Goal: Task Accomplishment & Management: Complete application form

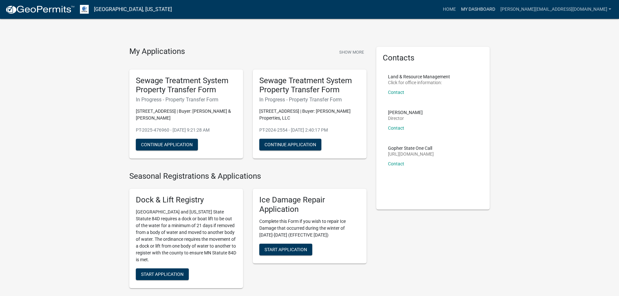
click at [498, 9] on link "My Dashboard" at bounding box center [478, 9] width 39 height 12
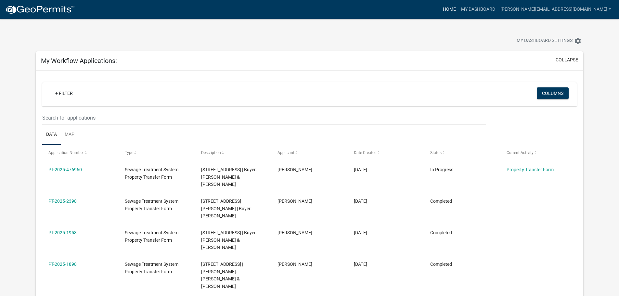
click at [459, 9] on link "Home" at bounding box center [449, 9] width 18 height 12
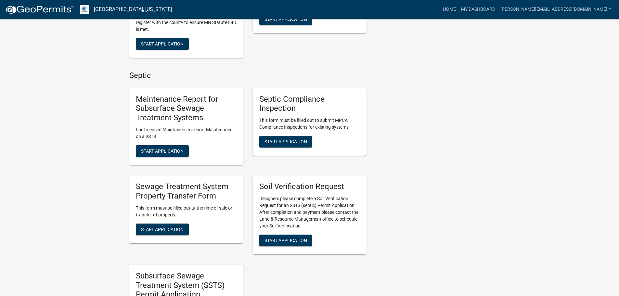
scroll to position [260, 0]
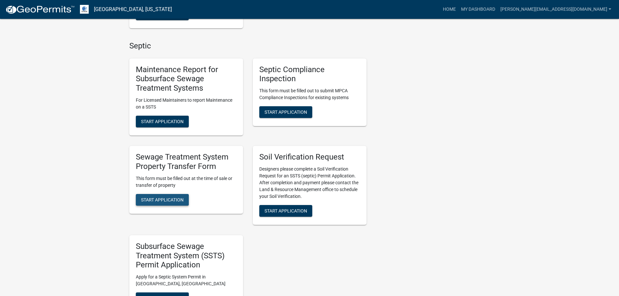
click at [168, 201] on span "Start Application" at bounding box center [162, 199] width 43 height 5
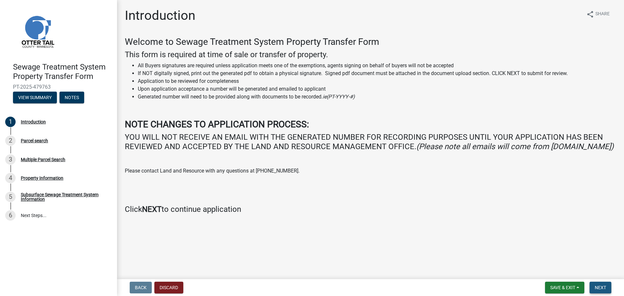
click at [600, 283] on button "Next" at bounding box center [600, 288] width 22 height 12
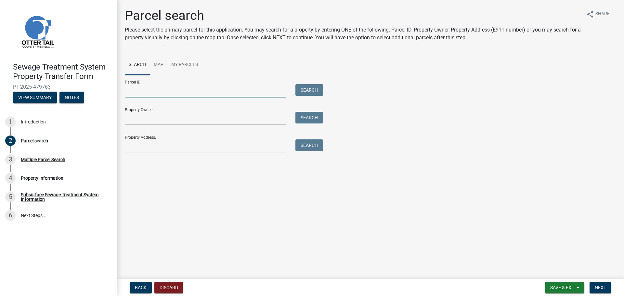
click at [178, 88] on input "Parcel ID:" at bounding box center [205, 90] width 161 height 13
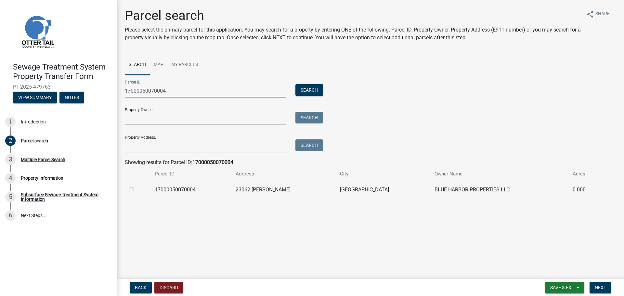
type input "17000050070004"
click at [136, 186] on label at bounding box center [136, 186] width 0 height 0
click at [136, 190] on input "radio" at bounding box center [138, 188] width 4 height 4
radio input "true"
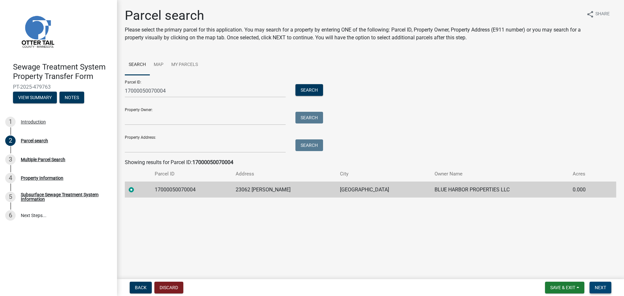
click at [595, 285] on span "Next" at bounding box center [600, 287] width 11 height 5
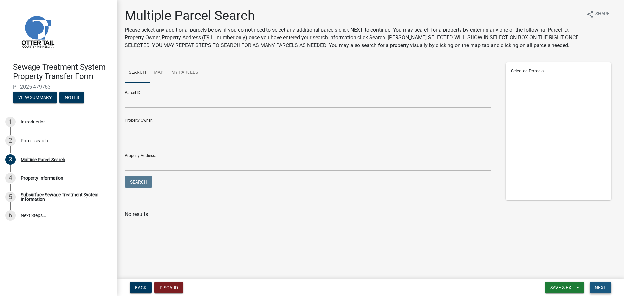
click at [608, 286] on button "Next" at bounding box center [600, 288] width 22 height 12
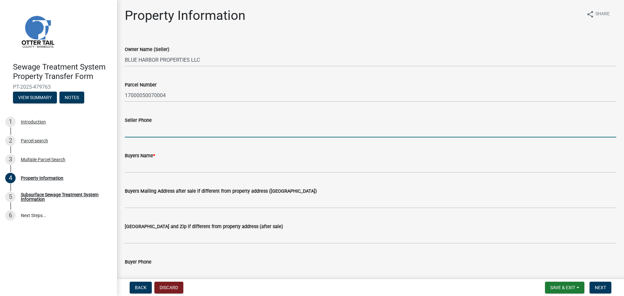
drag, startPoint x: 154, startPoint y: 126, endPoint x: 170, endPoint y: 122, distance: 16.7
click at [154, 126] on input "Seller Phone" at bounding box center [370, 130] width 491 height 13
type input "L"
click at [187, 129] on input "Seller Phone" at bounding box center [370, 130] width 491 height 13
paste input "Blue Harbor Properties, LLC"
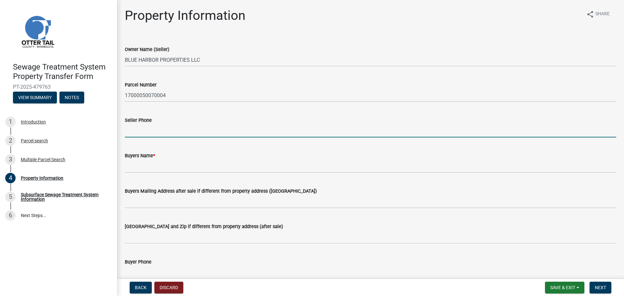
type input "Blue Harbor Properties, LLC"
drag, startPoint x: 198, startPoint y: 130, endPoint x: 107, endPoint y: 129, distance: 91.6
click at [107, 129] on div "Sewage Treatment System Property Transfer Form PT-2025-479763 View Summary Note…" at bounding box center [312, 148] width 624 height 296
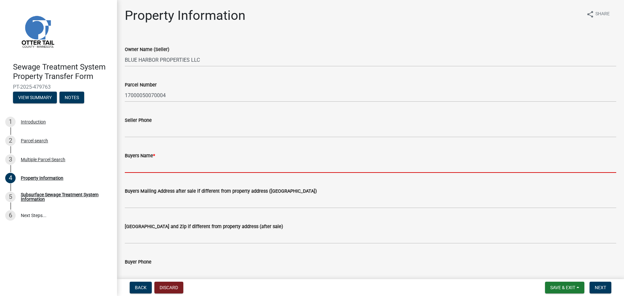
click at [157, 172] on input "Buyers Name *" at bounding box center [370, 166] width 491 height 13
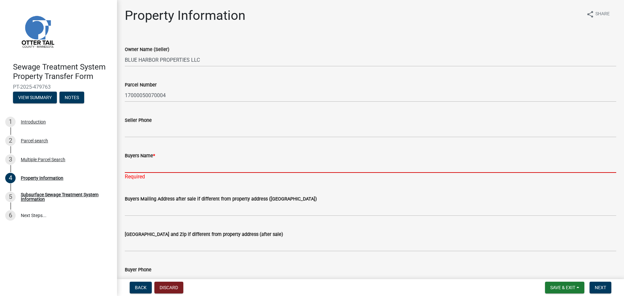
click at [175, 166] on input "Buyers Name *" at bounding box center [370, 166] width 491 height 13
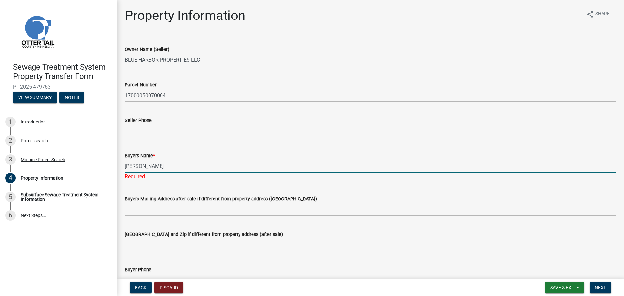
type input "[PERSON_NAME]"
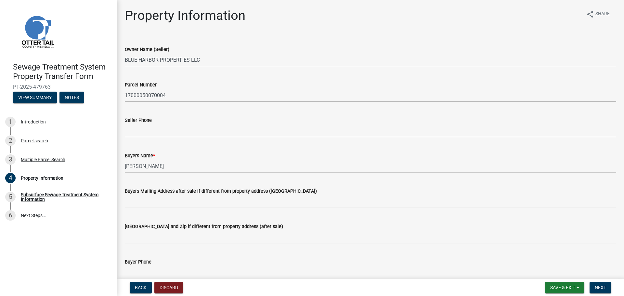
scroll to position [3, 0]
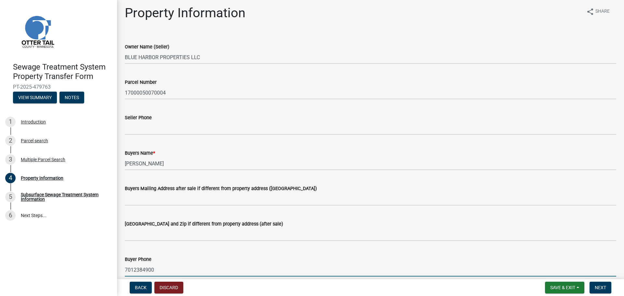
click at [143, 267] on input "7012384900" at bounding box center [370, 269] width 491 height 13
click at [134, 268] on input "701238-4900" at bounding box center [370, 269] width 491 height 13
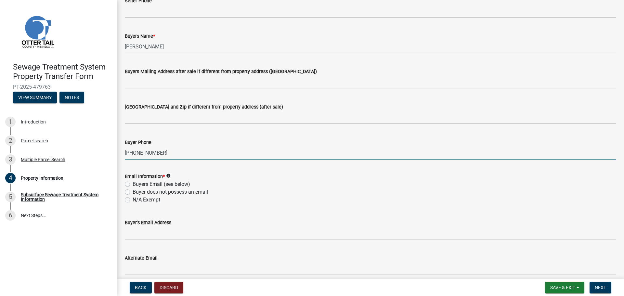
scroll to position [165, 0]
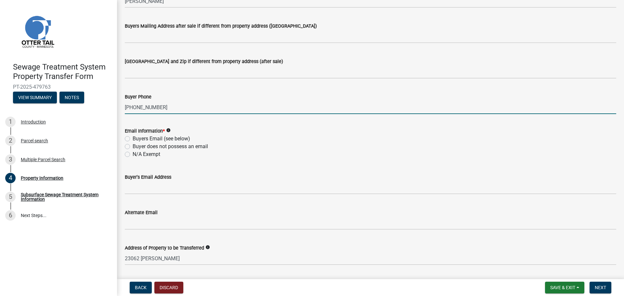
type input "[PHONE_NUMBER]"
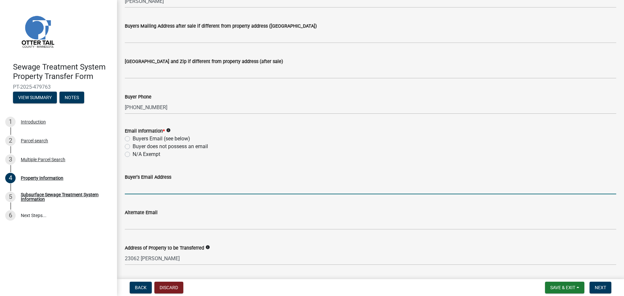
click at [165, 189] on input "Buyer's Email Address" at bounding box center [370, 187] width 491 height 13
paste input "[EMAIL_ADDRESS][DOMAIN_NAME]"
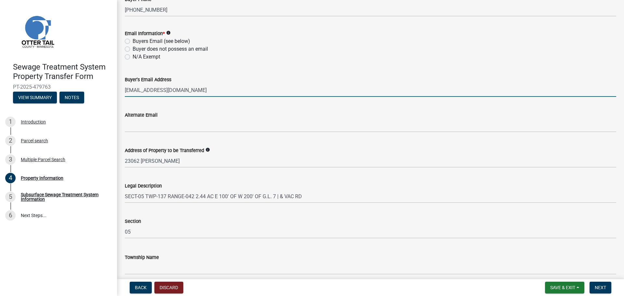
scroll to position [291, 0]
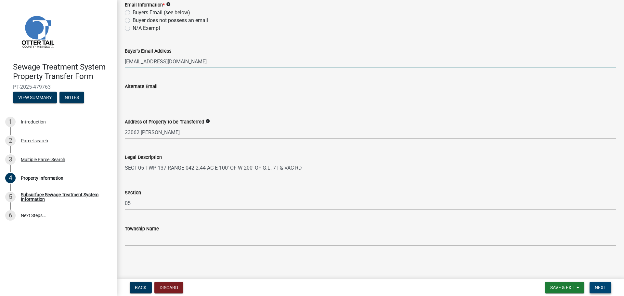
type input "[EMAIL_ADDRESS][DOMAIN_NAME]"
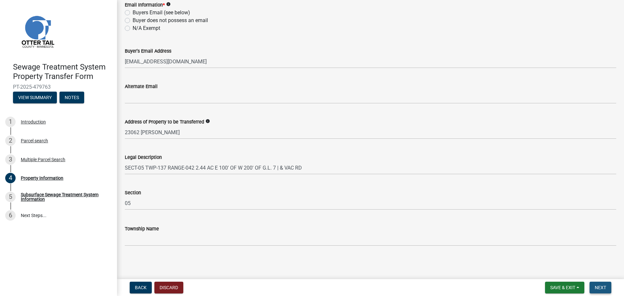
click at [603, 285] on span "Next" at bounding box center [600, 287] width 11 height 5
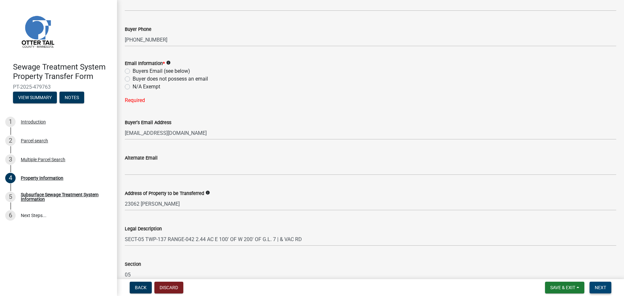
scroll to position [226, 0]
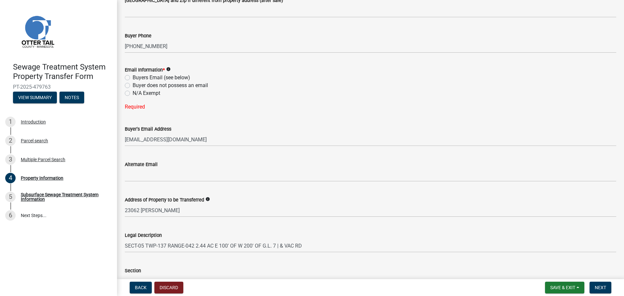
click at [133, 79] on label "Buyers Email (see below)" at bounding box center [162, 78] width 58 height 8
click at [133, 78] on input "Buyers Email (see below)" at bounding box center [135, 76] width 4 height 4
radio input "true"
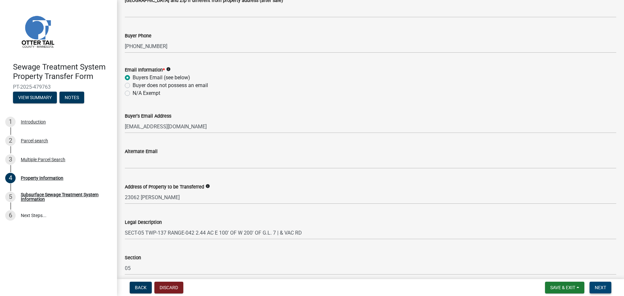
click at [594, 285] on button "Next" at bounding box center [600, 288] width 22 height 12
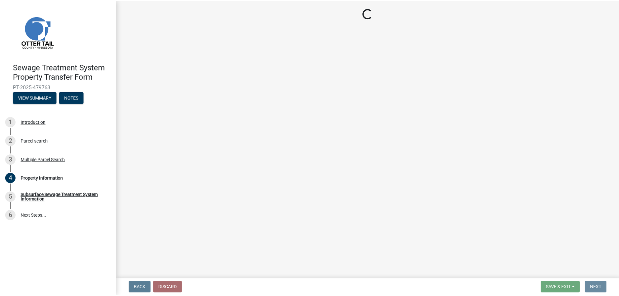
scroll to position [0, 0]
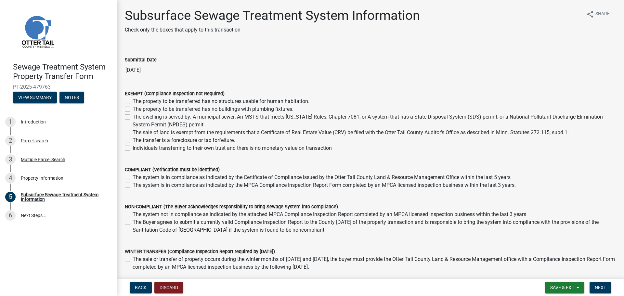
click at [133, 184] on label "The system is in compliance as indicated by the MPCA Compliance Inspection Repo…" at bounding box center [324, 185] width 383 height 8
click at [133, 184] on input "The system is in compliance as indicated by the MPCA Compliance Inspection Repo…" at bounding box center [135, 183] width 4 height 4
checkbox input "true"
checkbox input "false"
checkbox input "true"
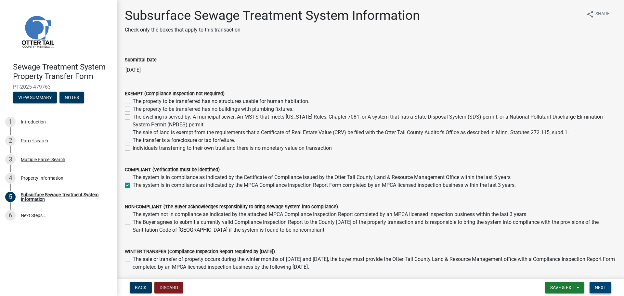
click at [608, 287] on button "Next" at bounding box center [600, 288] width 22 height 12
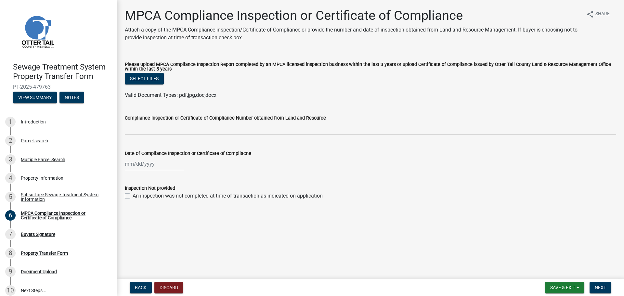
select select "9"
select select "2025"
click at [133, 164] on div "[PERSON_NAME] Feb Mar Apr [PERSON_NAME][DATE] Oct Nov [DATE] 1526 1527 1528 152…" at bounding box center [154, 163] width 59 height 13
click at [162, 198] on div "4" at bounding box center [162, 198] width 10 height 10
type input "[DATE]"
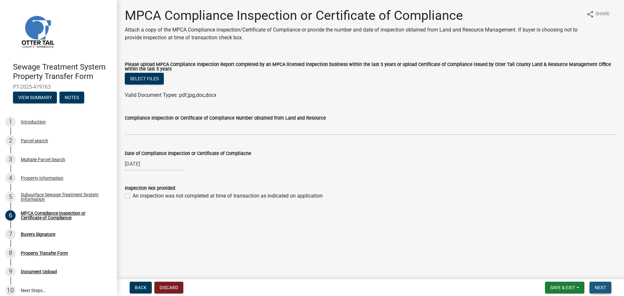
click at [604, 286] on span "Next" at bounding box center [600, 287] width 11 height 5
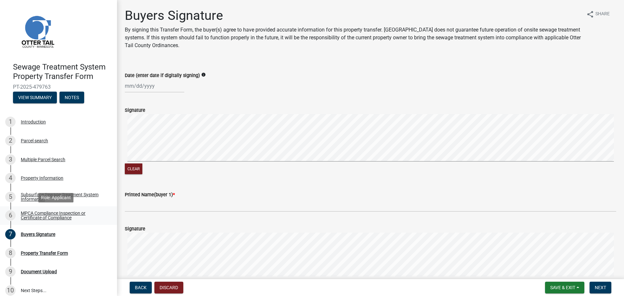
click at [50, 214] on div "MPCA Compliance Inspection or Certificate of Compliance" at bounding box center [64, 215] width 86 height 9
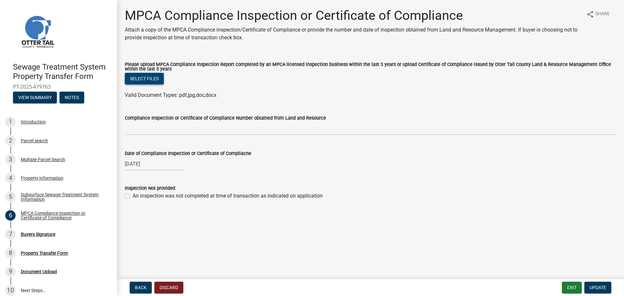
click at [154, 83] on button "Select files" at bounding box center [144, 79] width 39 height 12
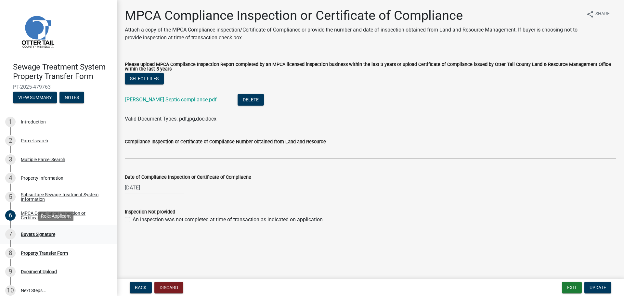
click at [22, 232] on div "Buyers Signature" at bounding box center [38, 234] width 34 height 5
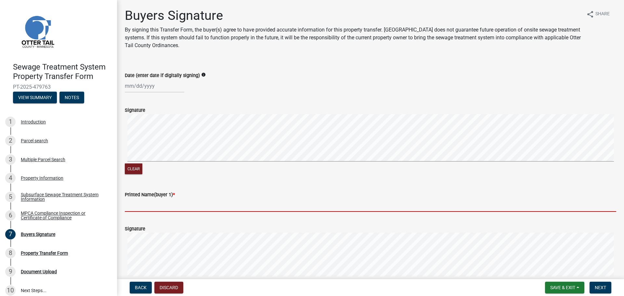
drag, startPoint x: 155, startPoint y: 207, endPoint x: 160, endPoint y: 203, distance: 6.5
click at [155, 207] on input "Printed Name(buyer 1) *" at bounding box center [370, 205] width 491 height 13
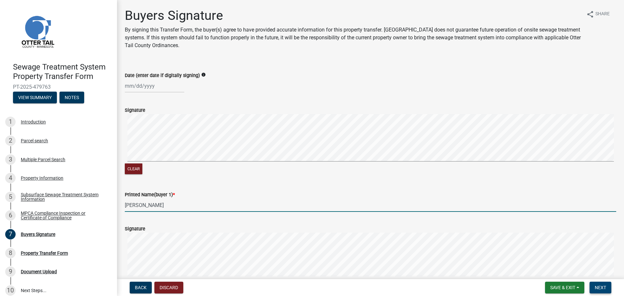
type input "[PERSON_NAME]"
click at [602, 287] on span "Next" at bounding box center [600, 287] width 11 height 5
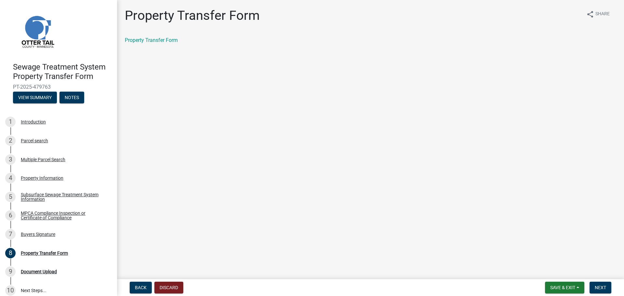
click at [144, 36] on div "Property Transfer Form share Share Property Transfer Form" at bounding box center [370, 31] width 501 height 47
click at [144, 38] on link "Property Transfer Form" at bounding box center [151, 40] width 53 height 6
click at [569, 288] on span "Save & Exit" at bounding box center [562, 287] width 25 height 5
click at [559, 269] on button "Save & Exit" at bounding box center [558, 271] width 52 height 16
